Goal: Subscribe to service/newsletter

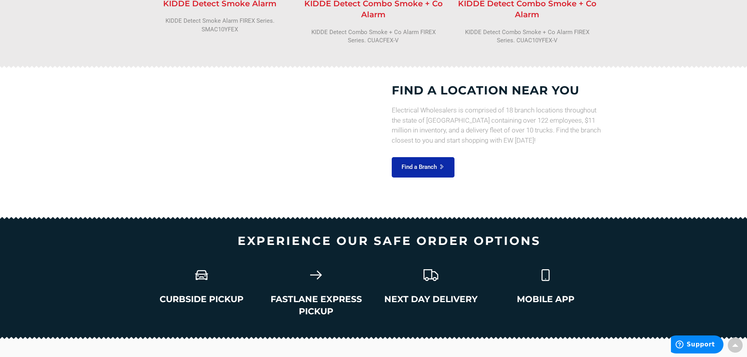
scroll to position [1122, 0]
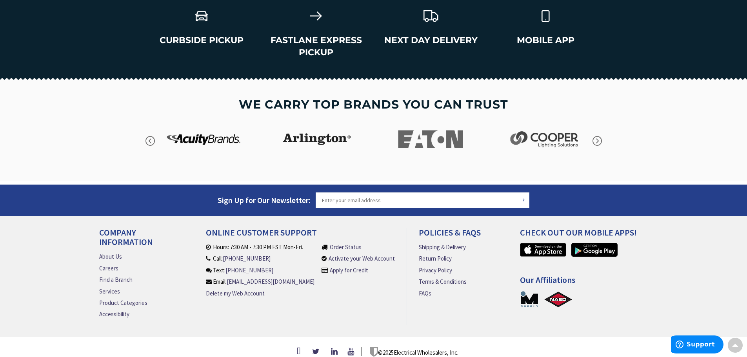
click at [369, 185] on div "Newsletter Sign Up for Our Newsletter: Subscribe" at bounding box center [373, 200] width 549 height 30
click at [367, 193] on input "Sign Up for Our Newsletter:" at bounding box center [423, 201] width 214 height 16
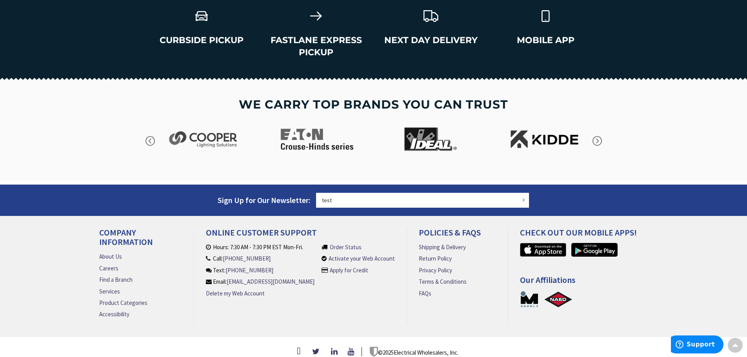
type input "test"
click at [523, 194] on button "Subscribe" at bounding box center [523, 199] width 7 height 11
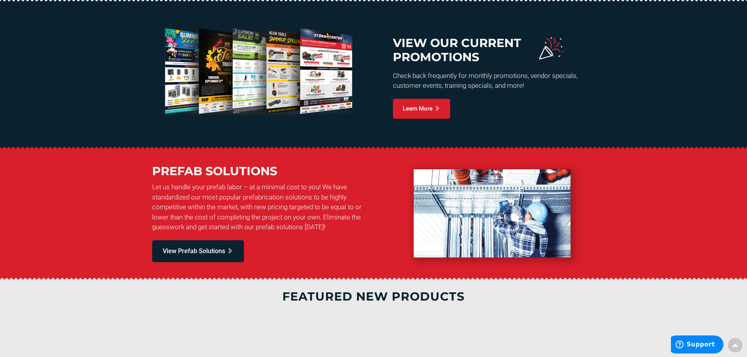
scroll to position [674, 0]
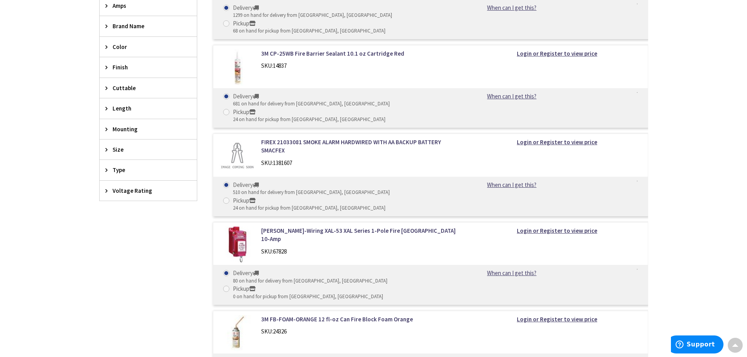
scroll to position [392, 0]
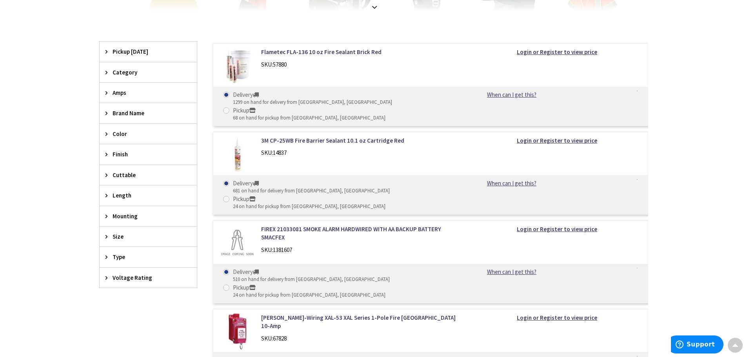
drag, startPoint x: 54, startPoint y: 113, endPoint x: 57, endPoint y: 110, distance: 4.5
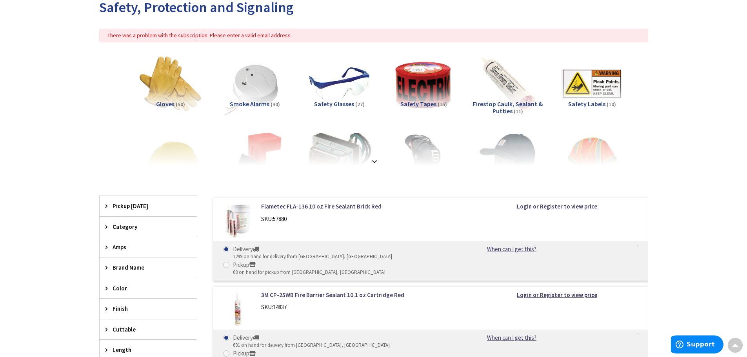
scroll to position [39, 0]
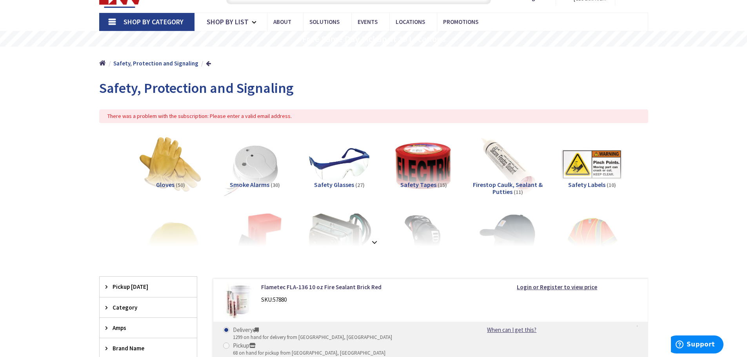
drag, startPoint x: 57, startPoint y: 110, endPoint x: 120, endPoint y: 7, distance: 120.4
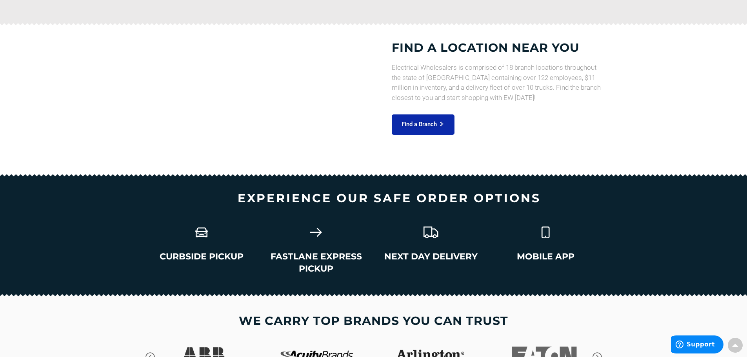
scroll to position [1059, 0]
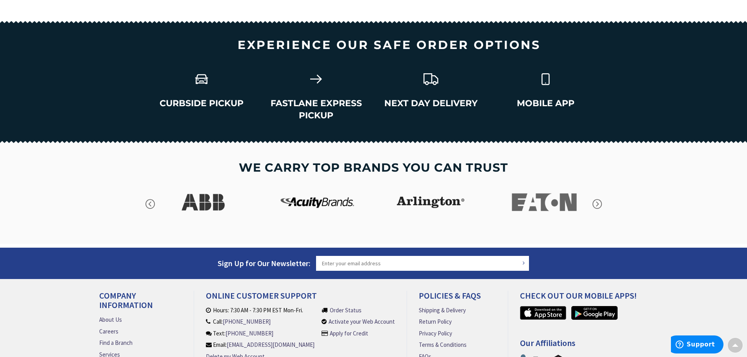
click at [382, 256] on input "Sign Up for Our Newsletter:" at bounding box center [423, 264] width 214 height 16
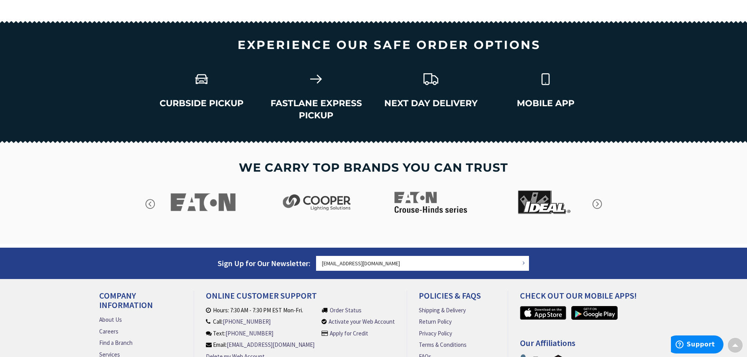
click at [328, 256] on input "tes@usesi.com" at bounding box center [423, 264] width 214 height 16
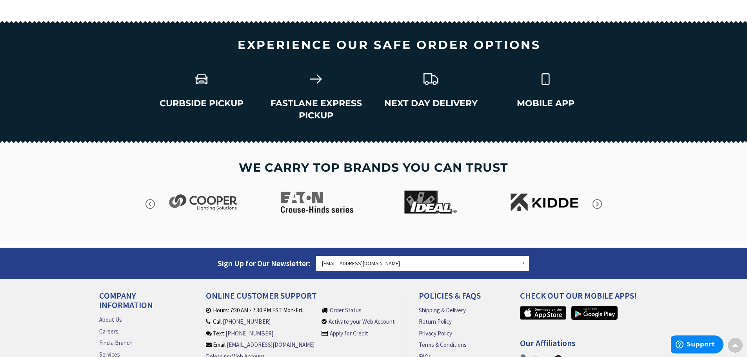
type input "test@usesi.com"
click at [524, 258] on button "Subscribe" at bounding box center [523, 263] width 7 height 11
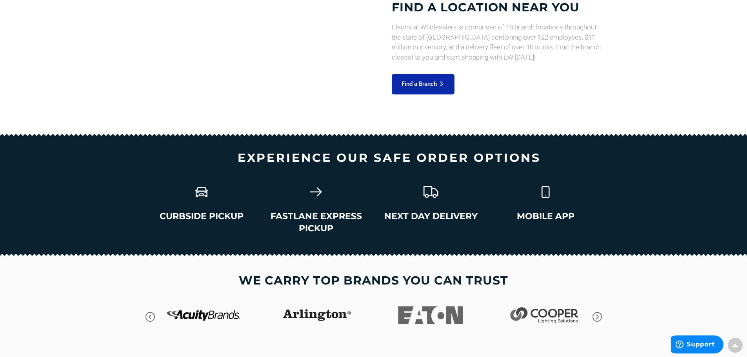
scroll to position [1027, 0]
